Goal: Task Accomplishment & Management: Complete application form

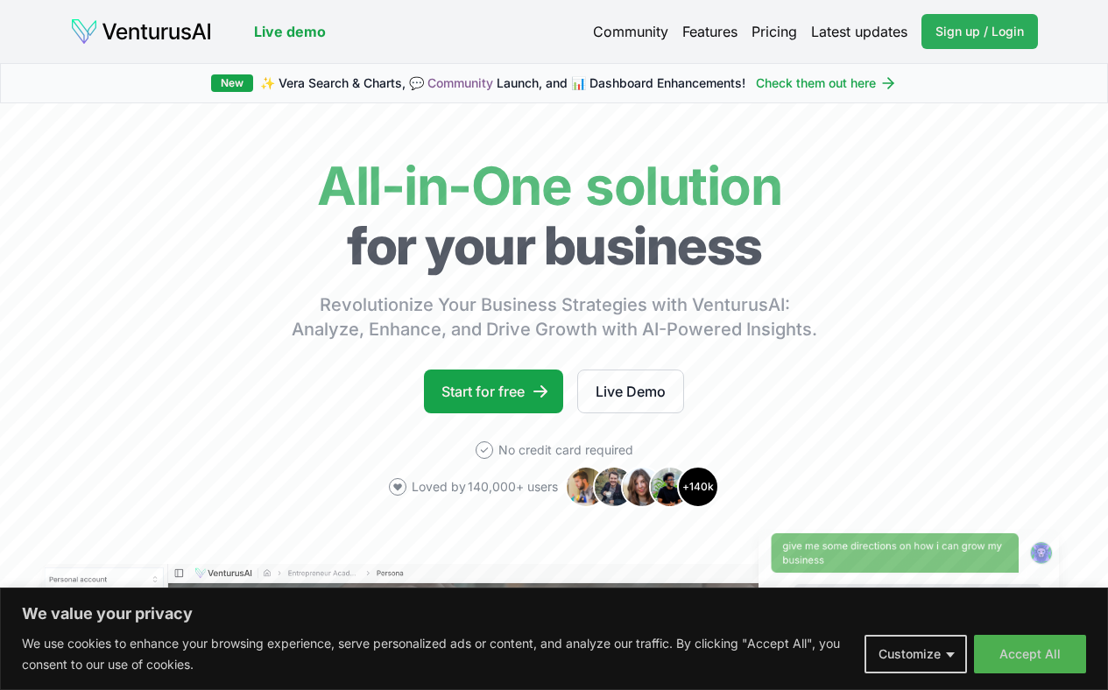
click at [957, 39] on span "Sign up / Login" at bounding box center [979, 32] width 88 height 18
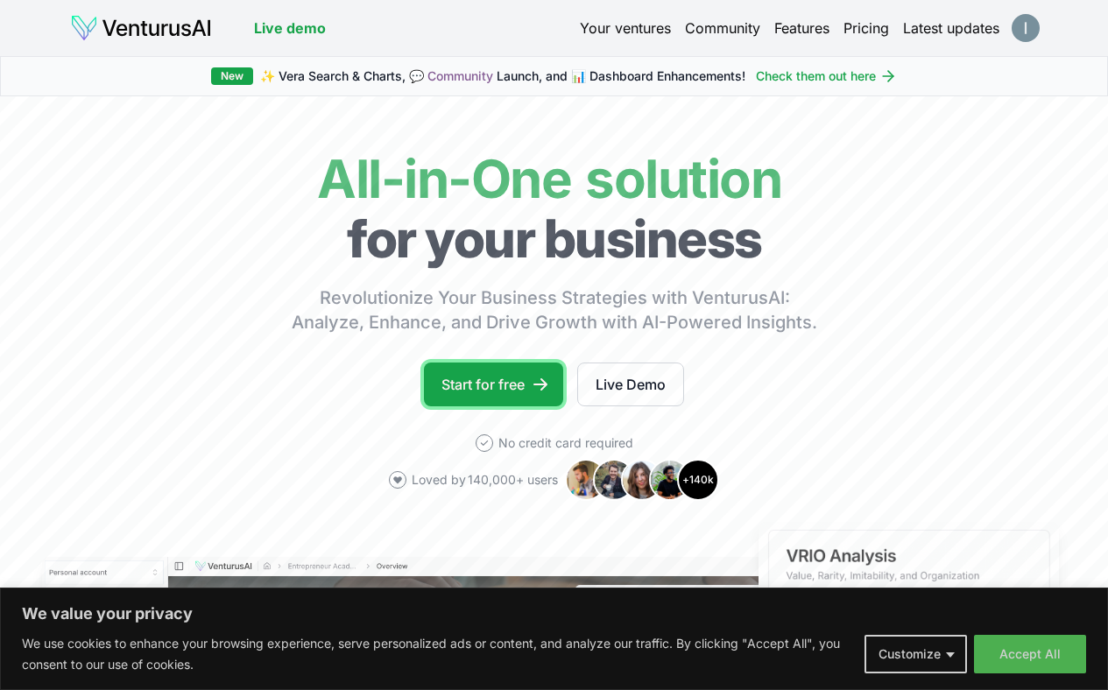
click at [483, 406] on link "Start for free" at bounding box center [493, 384] width 139 height 44
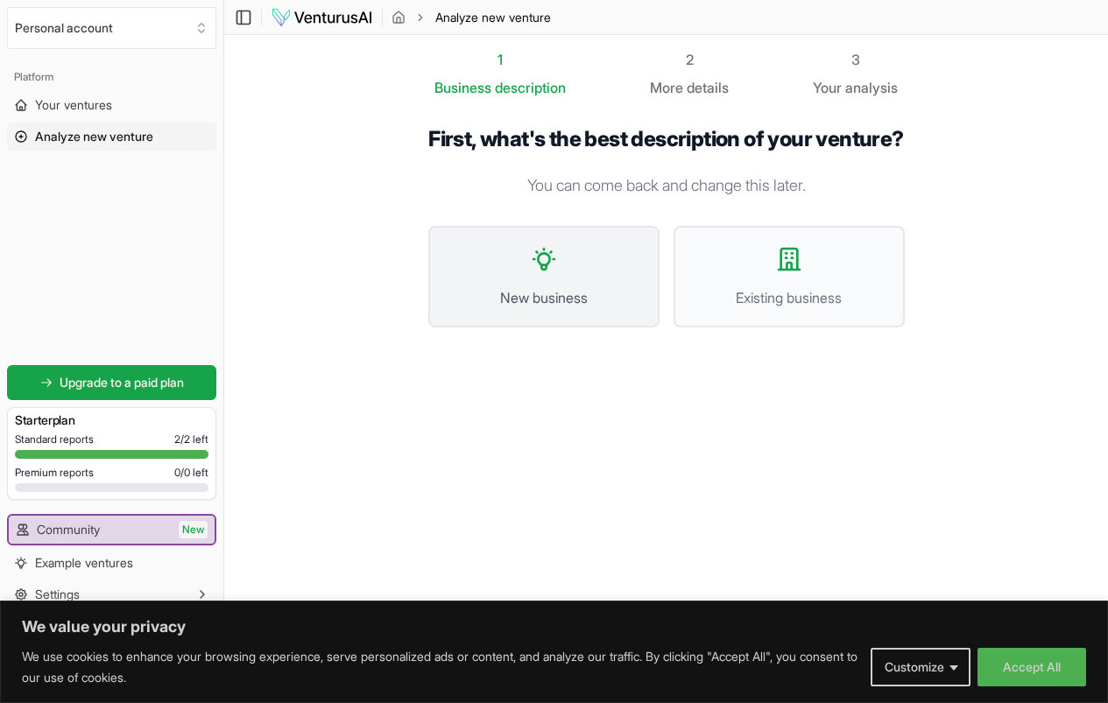
click at [538, 267] on icon at bounding box center [544, 259] width 28 height 28
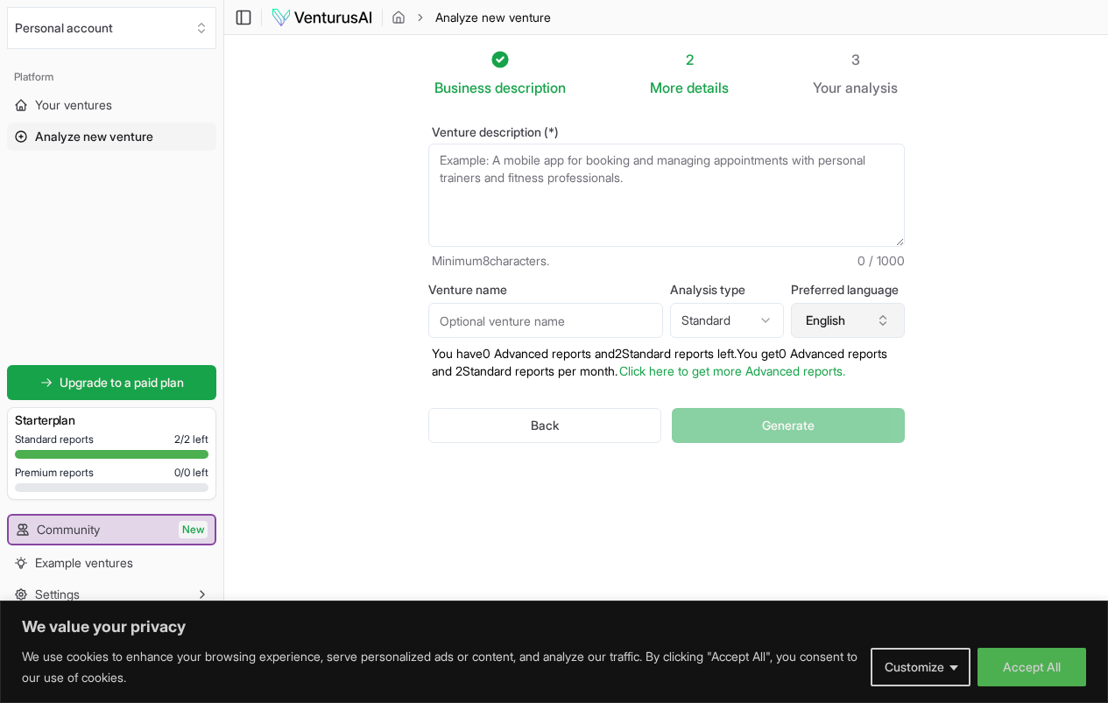
click at [890, 320] on icon "button" at bounding box center [883, 320] width 14 height 14
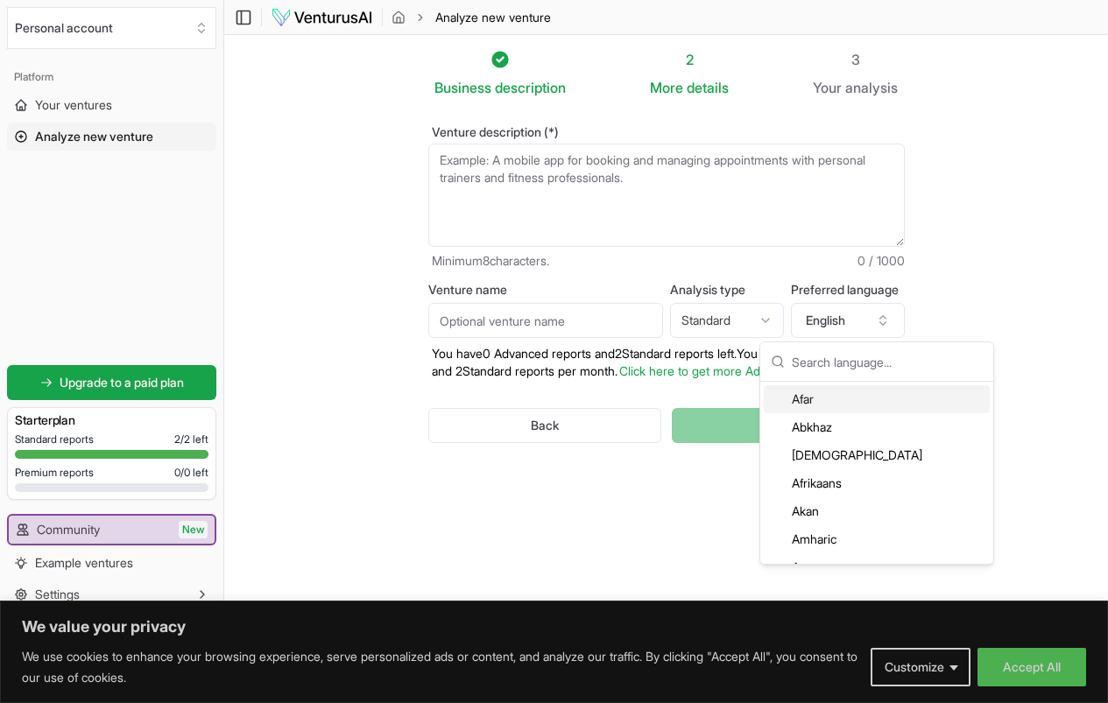
scroll to position [159, 0]
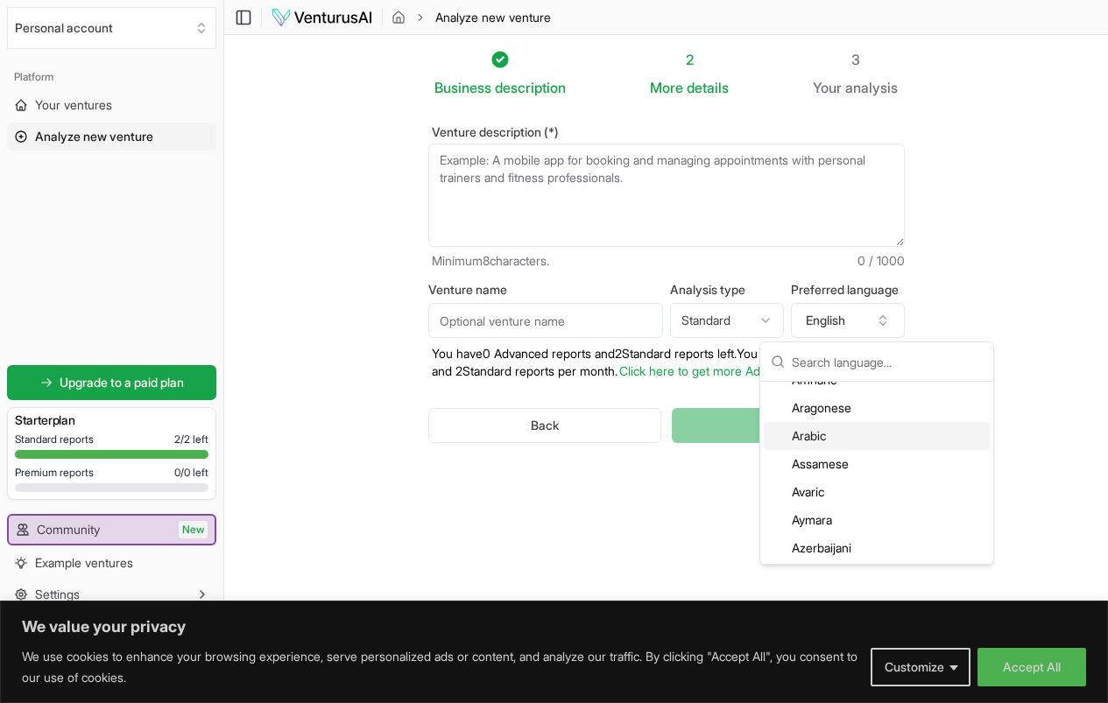
click at [831, 433] on div "Arabic" at bounding box center [877, 436] width 226 height 28
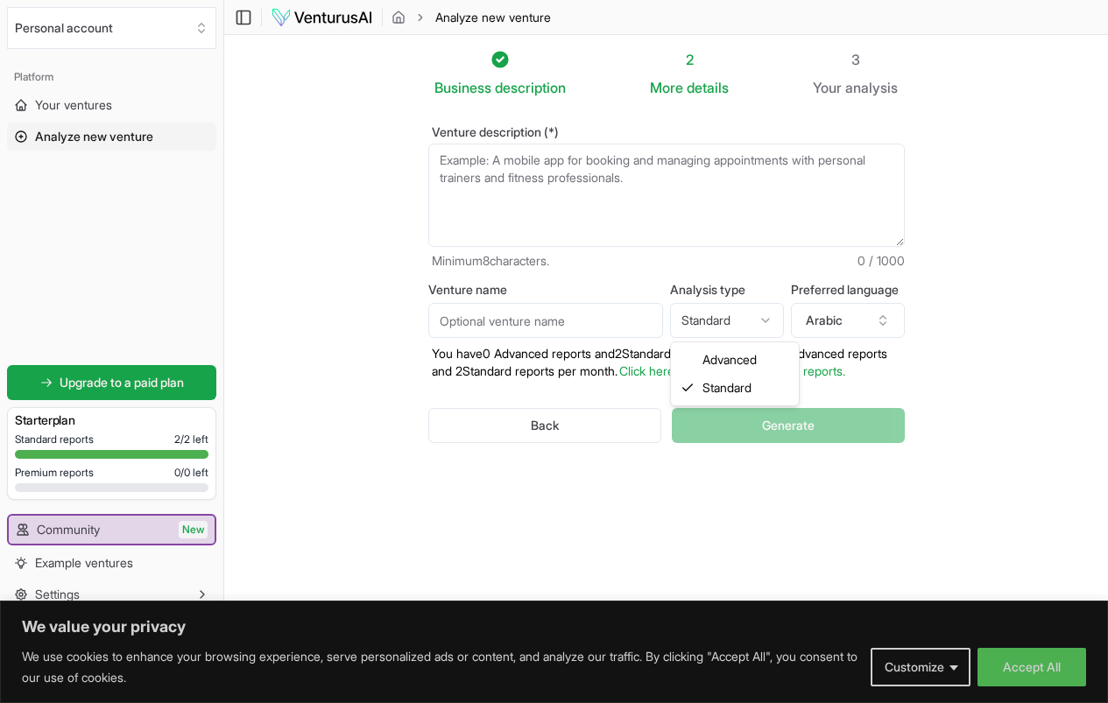
click at [780, 321] on html "We value your privacy We use cookies to enhance your browsing experience, serve…" at bounding box center [554, 351] width 1108 height 703
click at [1019, 240] on html "We value your privacy We use cookies to enhance your browsing experience, serve…" at bounding box center [554, 351] width 1108 height 703
click at [464, 163] on textarea "Venture description (*)" at bounding box center [666, 195] width 476 height 103
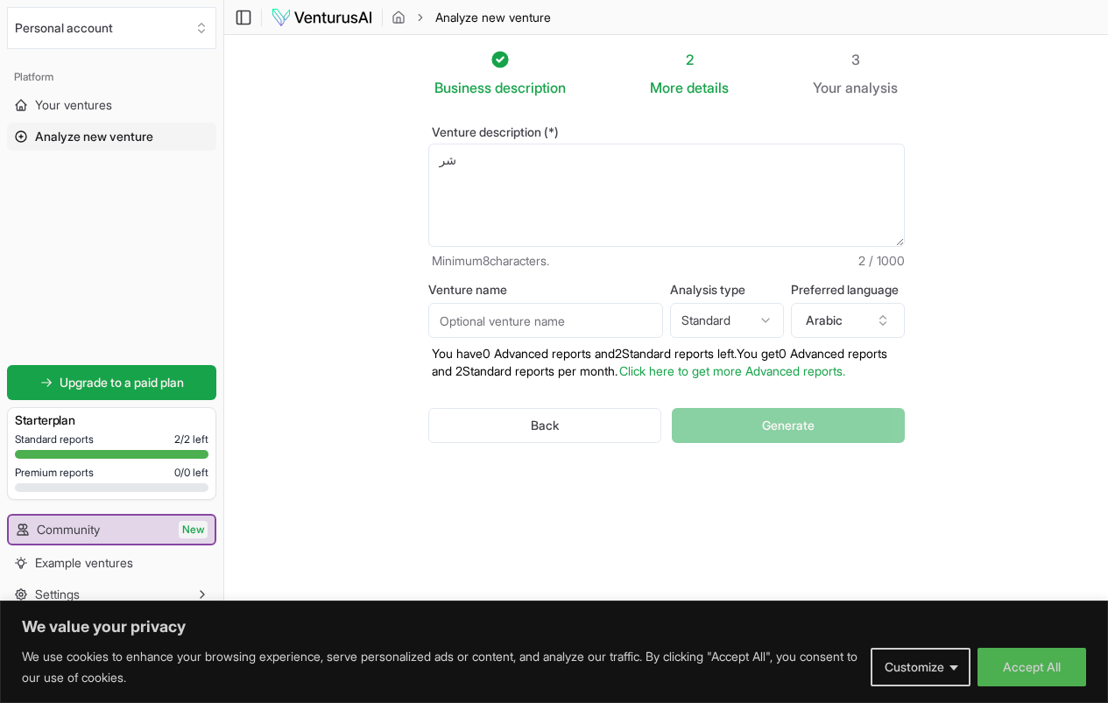
type textarea "ش"
click at [693, 175] on textarea "Venture description (*)" at bounding box center [666, 195] width 476 height 103
